Goal: Task Accomplishment & Management: Use online tool/utility

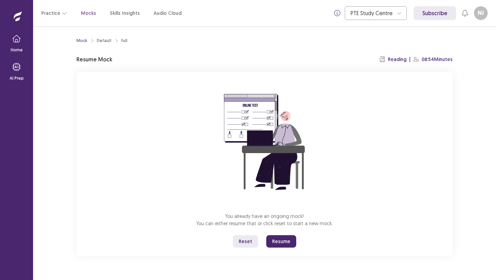
click at [275, 241] on button "Resume" at bounding box center [281, 241] width 30 height 12
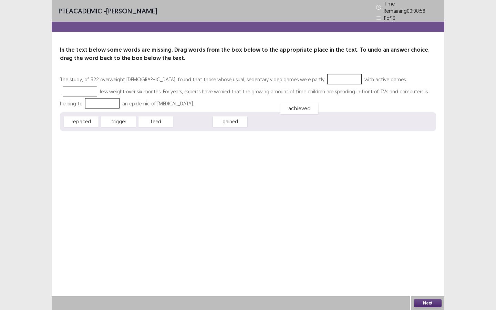
drag, startPoint x: 193, startPoint y: 118, endPoint x: 246, endPoint y: 109, distance: 53.8
click at [280, 109] on span "achieved" at bounding box center [299, 108] width 38 height 11
drag, startPoint x: 89, startPoint y: 120, endPoint x: 340, endPoint y: 78, distance: 254.3
drag, startPoint x: 196, startPoint y: 119, endPoint x: 407, endPoint y: 76, distance: 215.1
drag, startPoint x: 162, startPoint y: 120, endPoint x: 416, endPoint y: 91, distance: 255.8
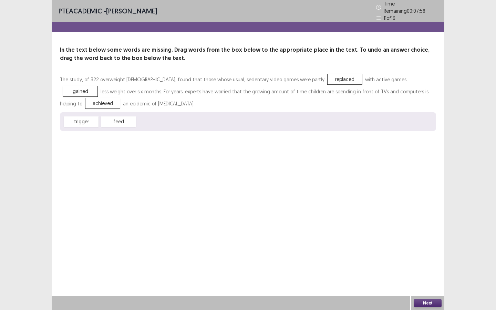
click at [428, 279] on button "Next" at bounding box center [428, 303] width 28 height 8
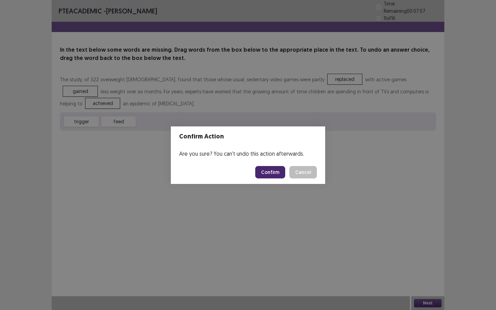
click at [272, 172] on button "Confirm" at bounding box center [270, 172] width 30 height 12
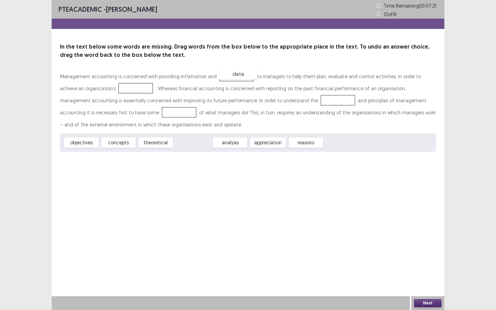
drag, startPoint x: 198, startPoint y: 144, endPoint x: 241, endPoint y: 75, distance: 80.7
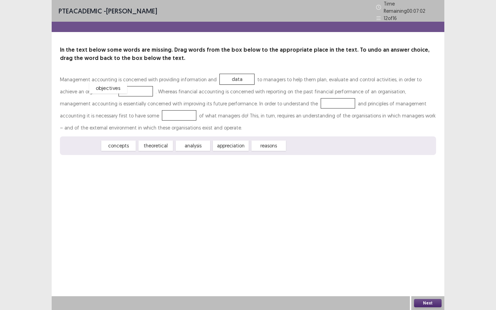
drag, startPoint x: 90, startPoint y: 144, endPoint x: 116, endPoint y: 86, distance: 63.8
drag, startPoint x: 90, startPoint y: 143, endPoint x: 273, endPoint y: 101, distance: 187.3
drag, startPoint x: 119, startPoint y: 143, endPoint x: 96, endPoint y: 114, distance: 37.0
click at [429, 279] on button "Next" at bounding box center [428, 303] width 28 height 8
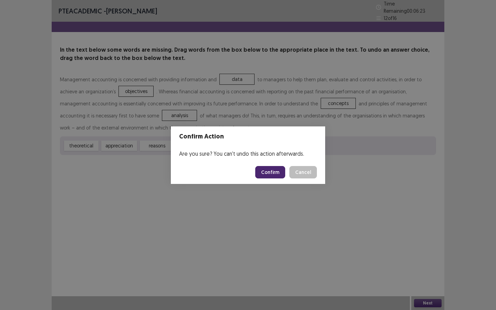
click at [282, 177] on button "Confirm" at bounding box center [270, 172] width 30 height 12
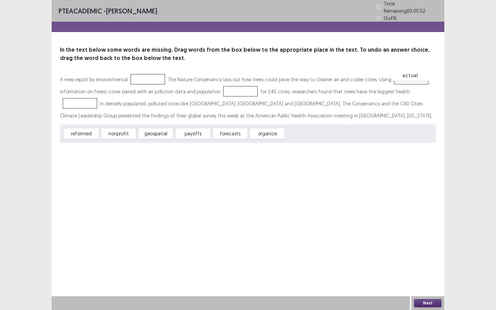
drag, startPoint x: 304, startPoint y: 131, endPoint x: 409, endPoint y: 72, distance: 120.9
drag, startPoint x: 89, startPoint y: 132, endPoint x: 247, endPoint y: 90, distance: 163.6
drag, startPoint x: 161, startPoint y: 132, endPoint x: 425, endPoint y: 91, distance: 267.6
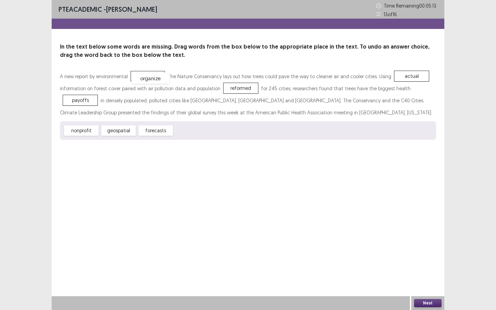
drag, startPoint x: 198, startPoint y: 133, endPoint x: 155, endPoint y: 79, distance: 69.3
drag, startPoint x: 155, startPoint y: 79, endPoint x: 207, endPoint y: 129, distance: 72.1
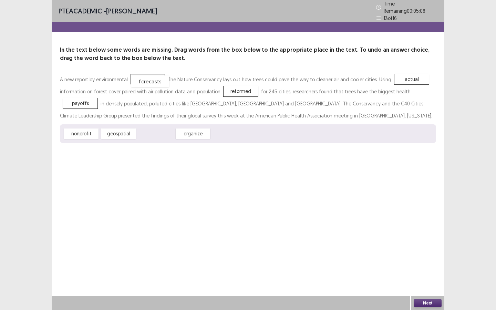
drag, startPoint x: 167, startPoint y: 131, endPoint x: 161, endPoint y: 79, distance: 52.6
click at [427, 279] on button "Next" at bounding box center [428, 303] width 28 height 8
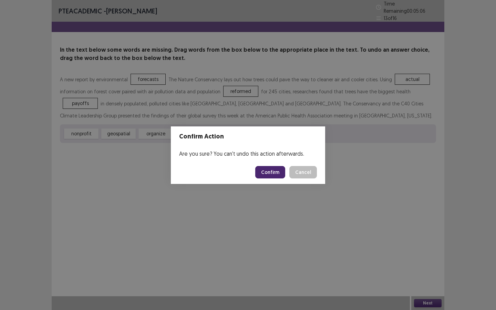
click at [270, 172] on button "Confirm" at bounding box center [270, 172] width 30 height 12
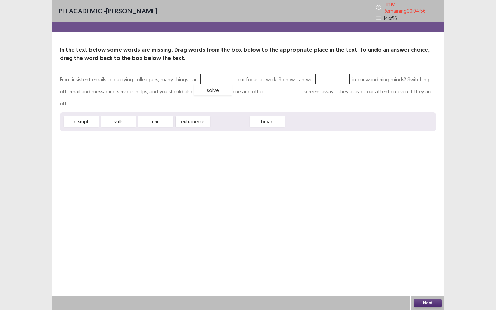
drag, startPoint x: 232, startPoint y: 107, endPoint x: 214, endPoint y: 75, distance: 36.6
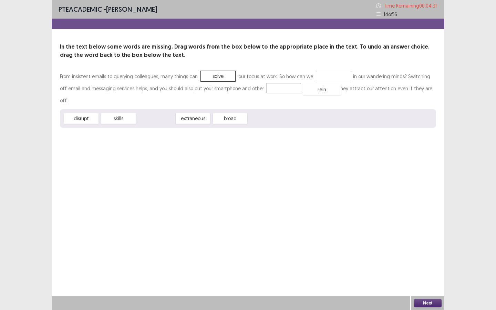
drag, startPoint x: 163, startPoint y: 108, endPoint x: 329, endPoint y: 78, distance: 169.0
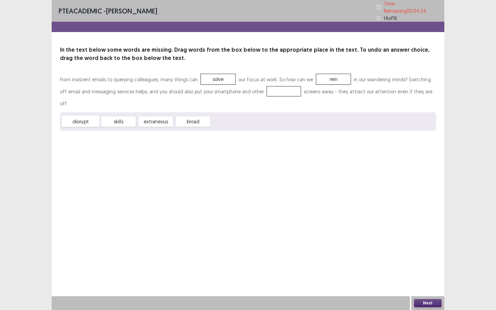
click at [84, 116] on span "disrupt" at bounding box center [81, 121] width 38 height 11
drag, startPoint x: 158, startPoint y: 105, endPoint x: 263, endPoint y: 85, distance: 106.8
click at [427, 279] on button "Next" at bounding box center [428, 303] width 28 height 8
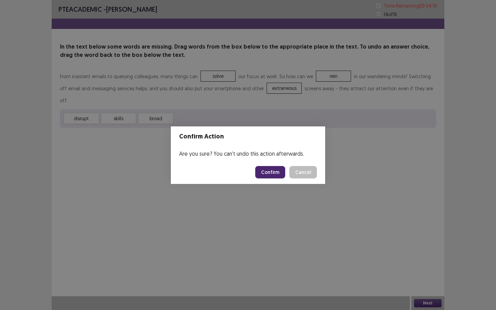
click at [276, 174] on button "Confirm" at bounding box center [270, 172] width 30 height 12
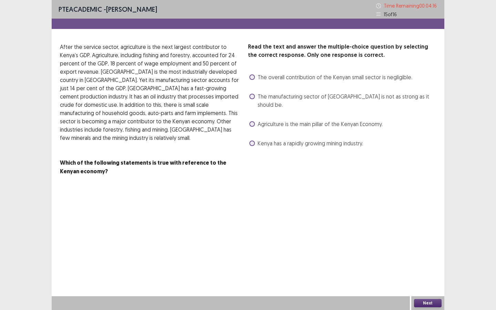
click at [252, 78] on span at bounding box center [252, 77] width 6 height 6
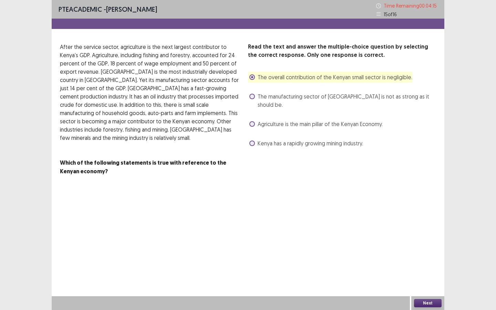
click at [430, 279] on button "Next" at bounding box center [428, 303] width 28 height 8
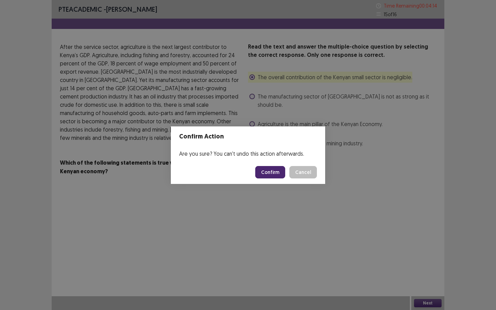
click at [271, 171] on button "Confirm" at bounding box center [270, 172] width 30 height 12
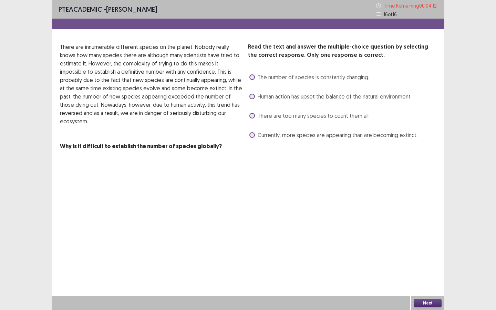
click at [253, 134] on span at bounding box center [252, 135] width 6 height 6
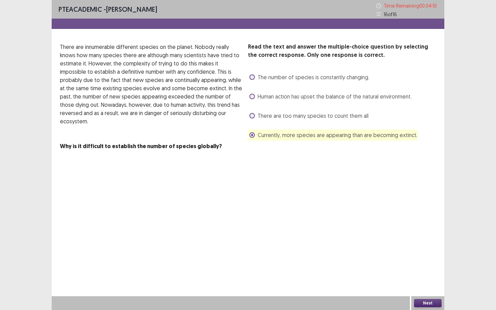
click at [429, 279] on button "Next" at bounding box center [428, 303] width 28 height 8
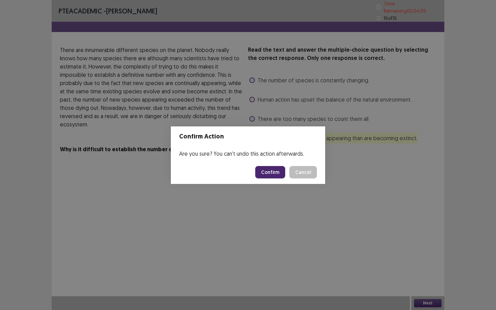
click at [280, 174] on button "Confirm" at bounding box center [270, 172] width 30 height 12
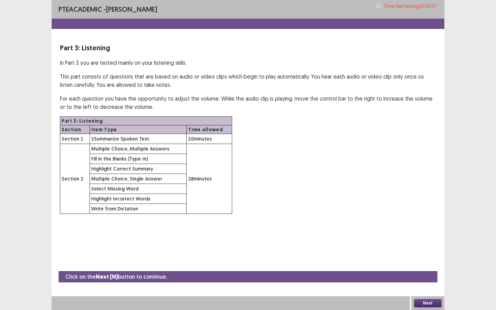
click at [424, 279] on button "Next" at bounding box center [428, 303] width 28 height 8
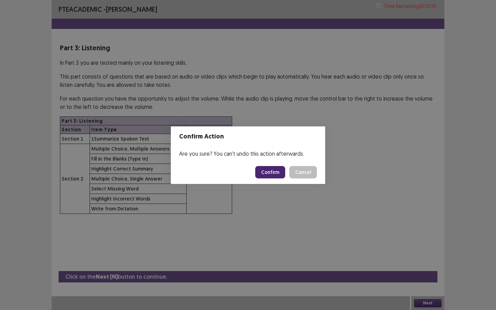
click at [269, 172] on button "Confirm" at bounding box center [270, 172] width 30 height 12
